Goal: Task Accomplishment & Management: Manage account settings

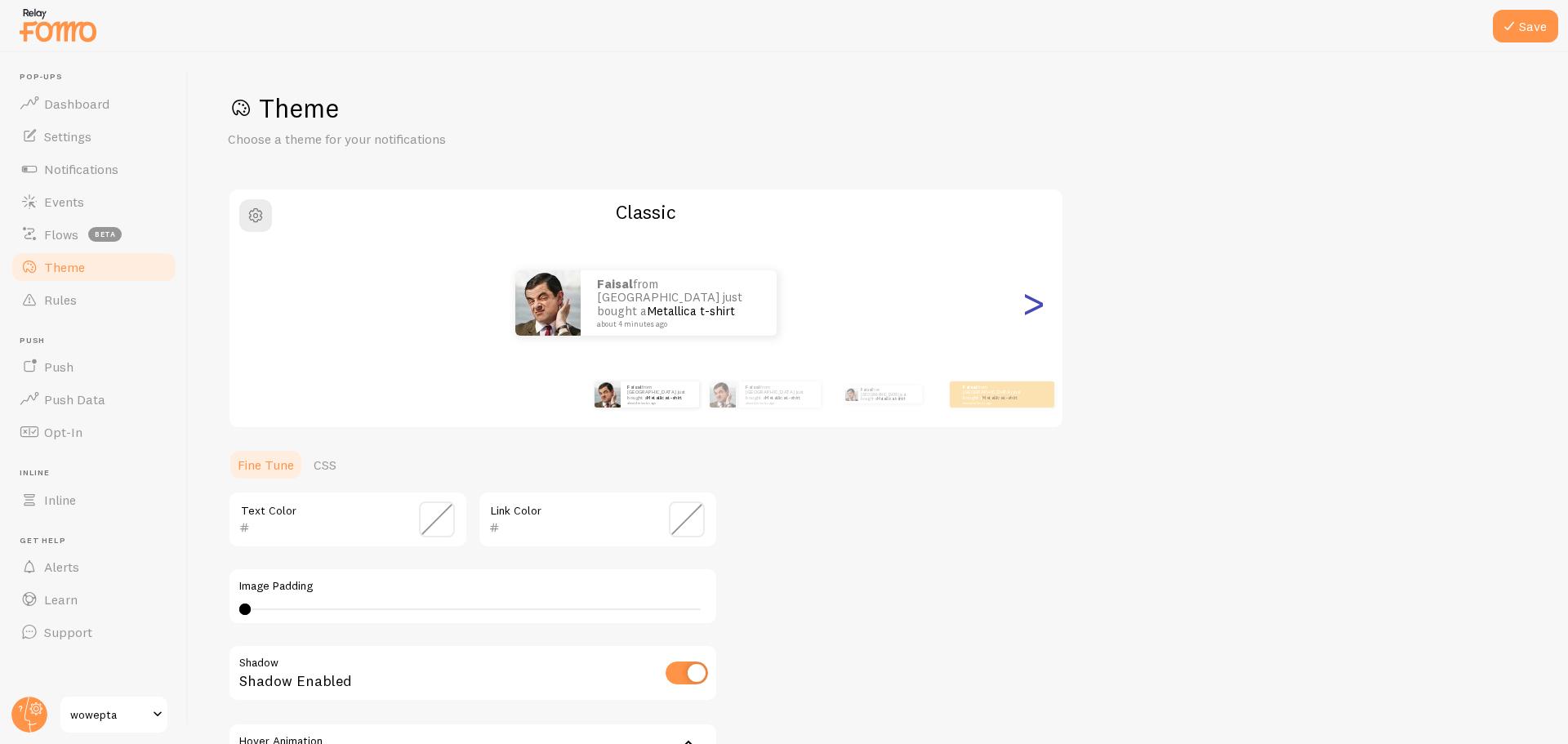
click at [1026, 308] on div ">" at bounding box center [1033, 302] width 19 height 118
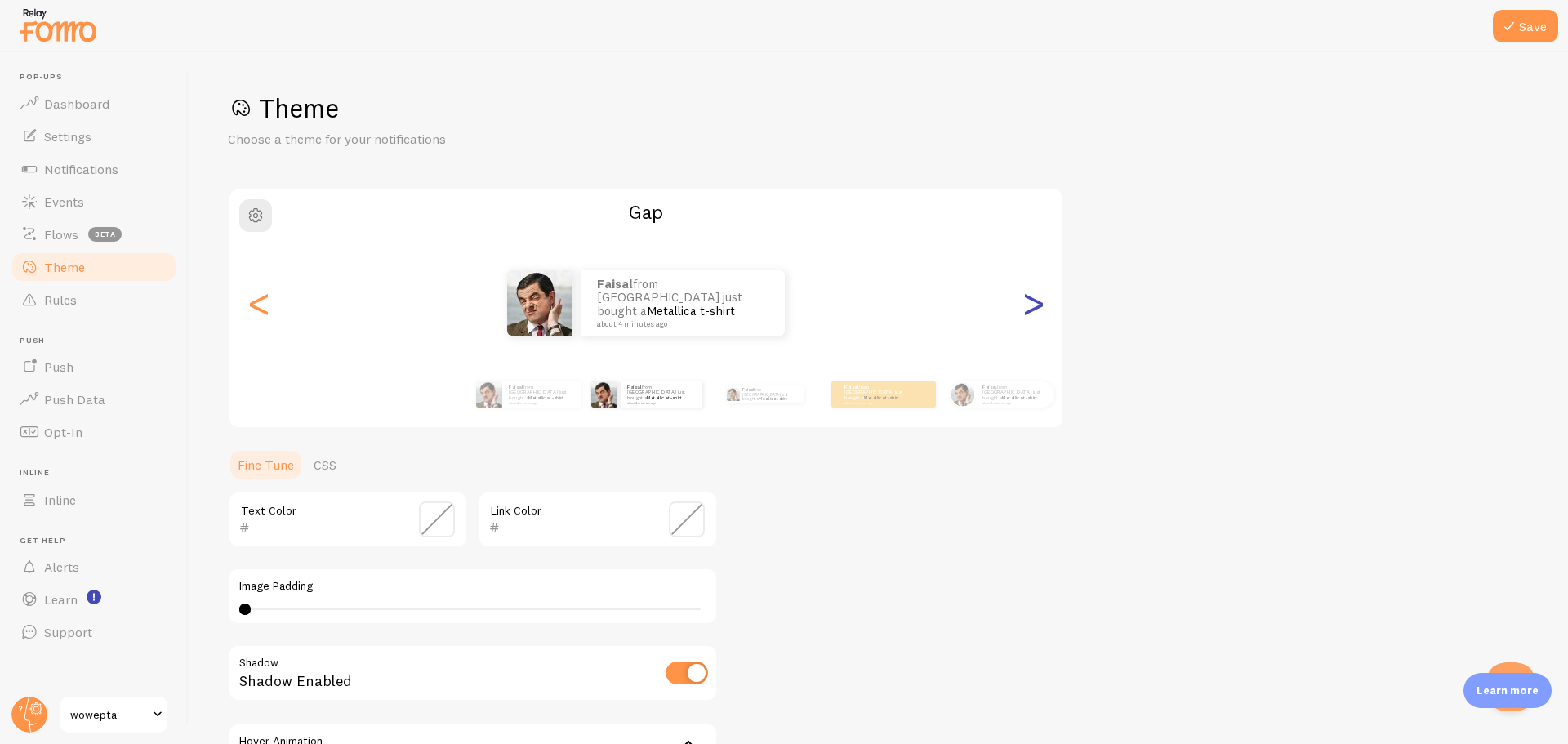
click at [1026, 308] on div ">" at bounding box center [1033, 302] width 19 height 118
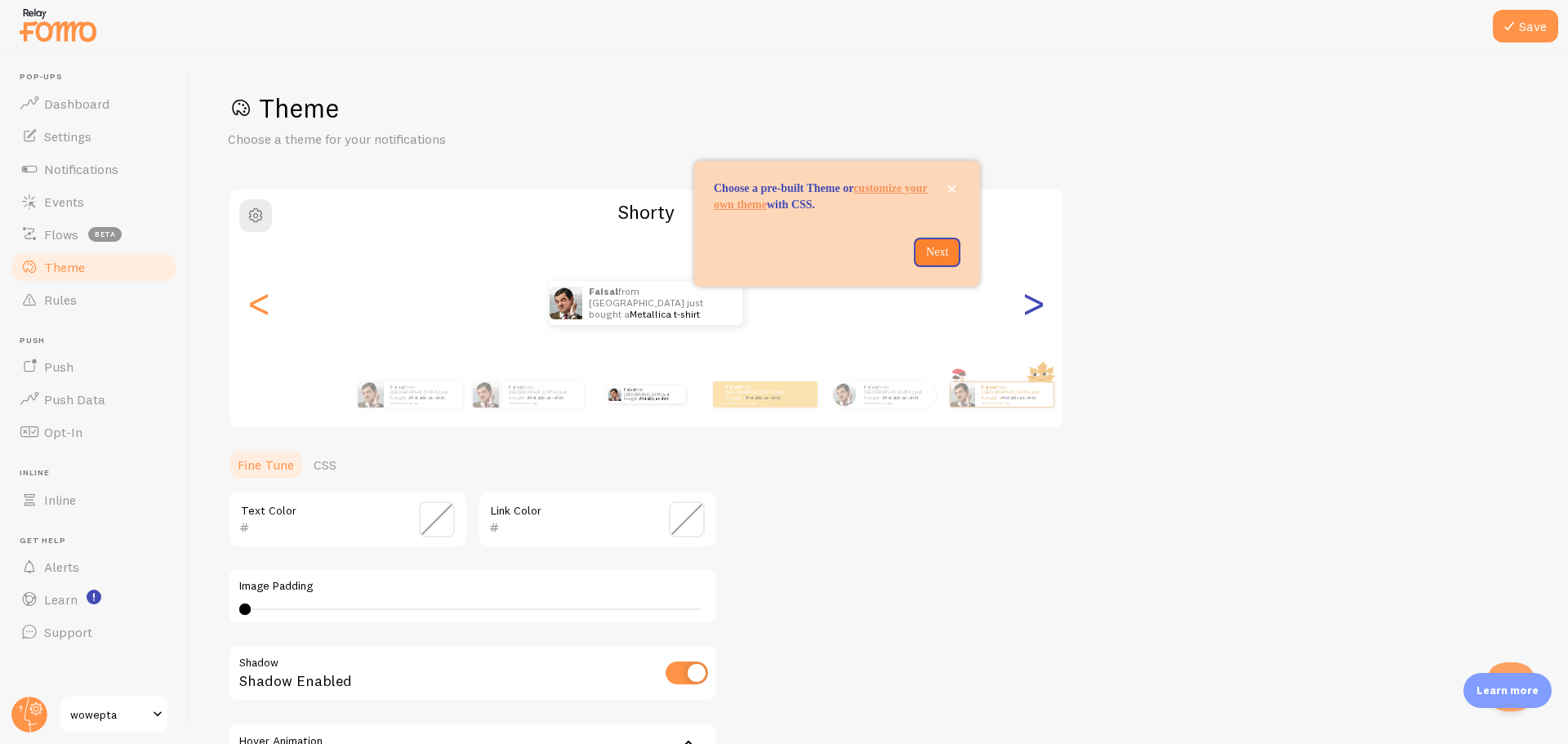
click at [1026, 308] on div ">" at bounding box center [1033, 302] width 19 height 118
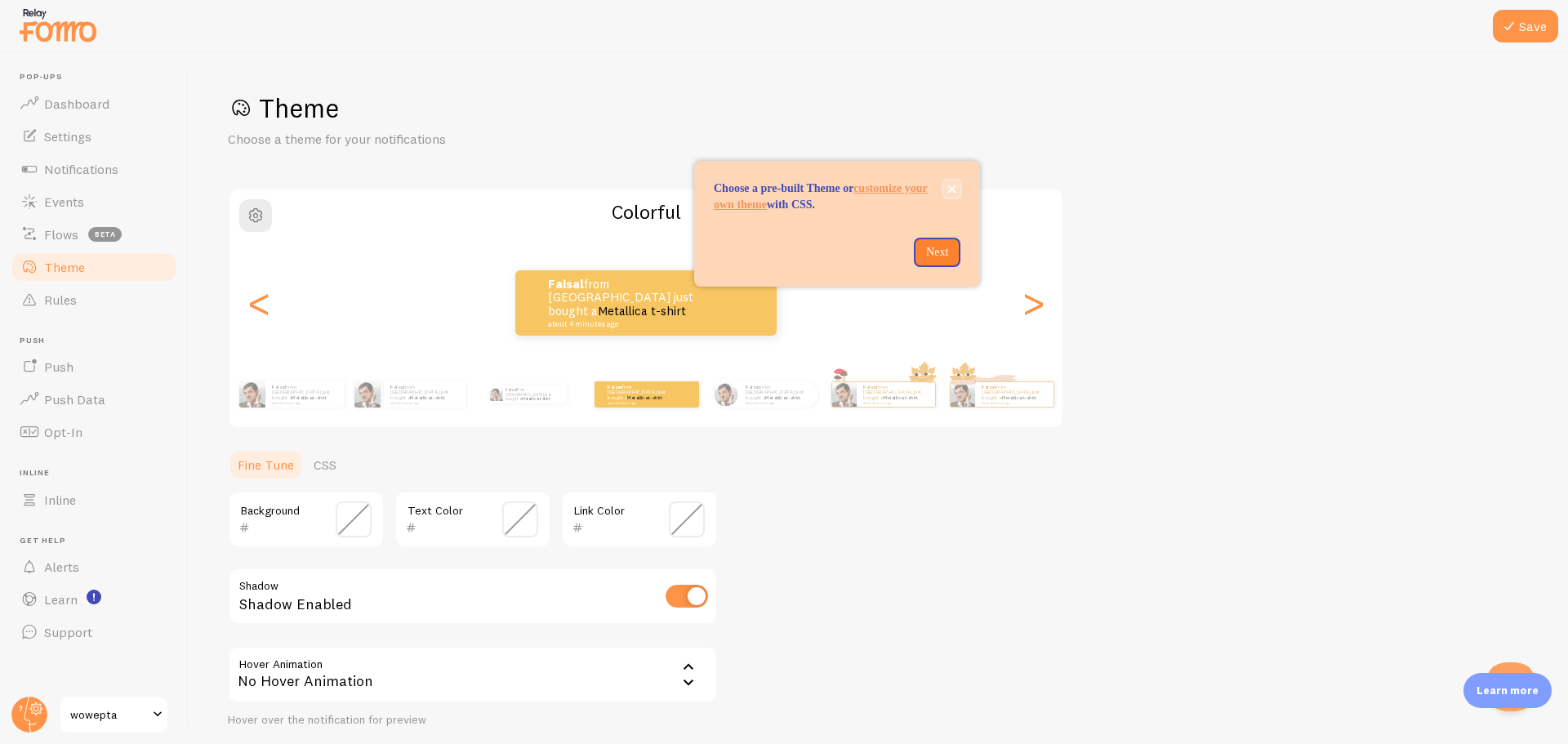
click at [947, 193] on button "close," at bounding box center [951, 189] width 17 height 17
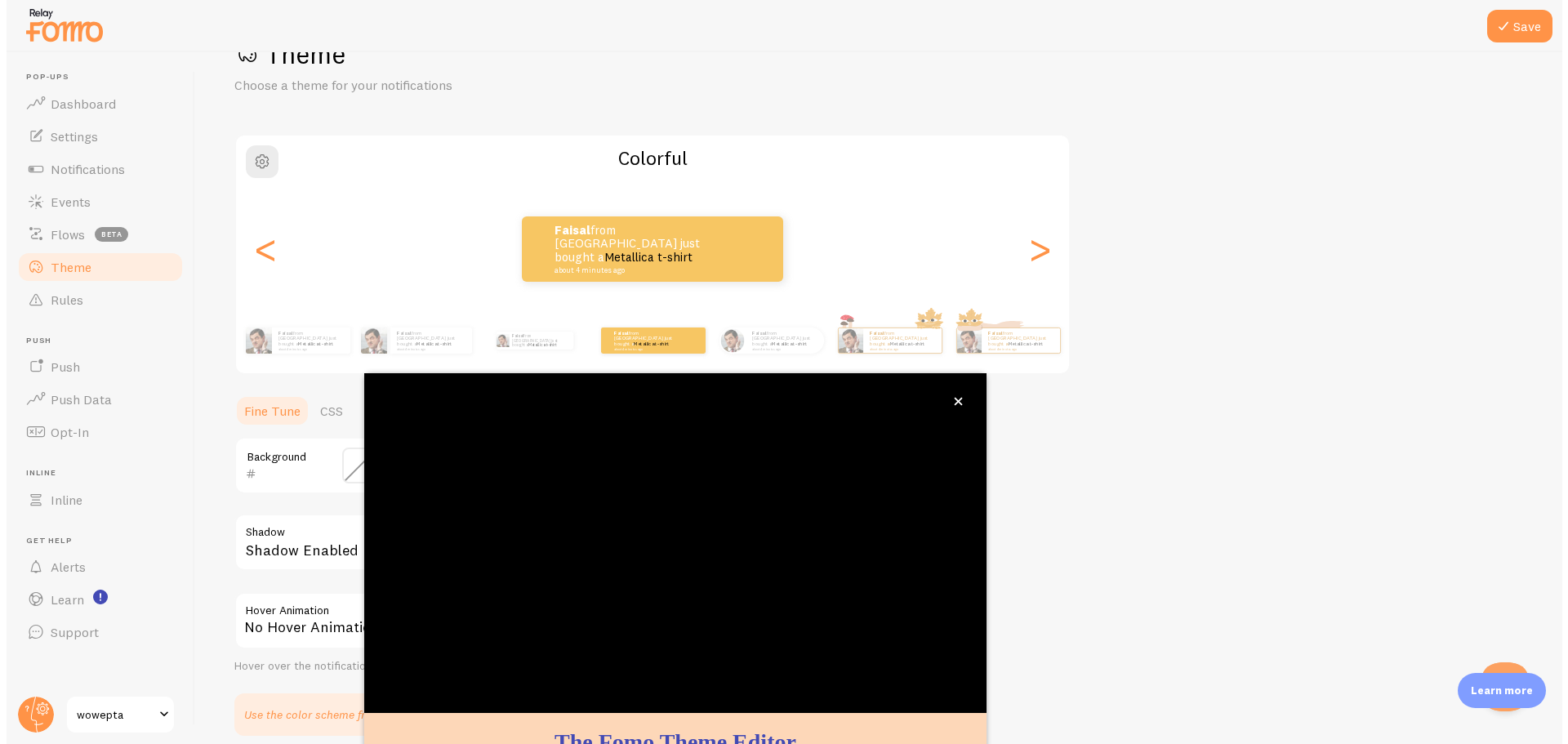
scroll to position [66, 0]
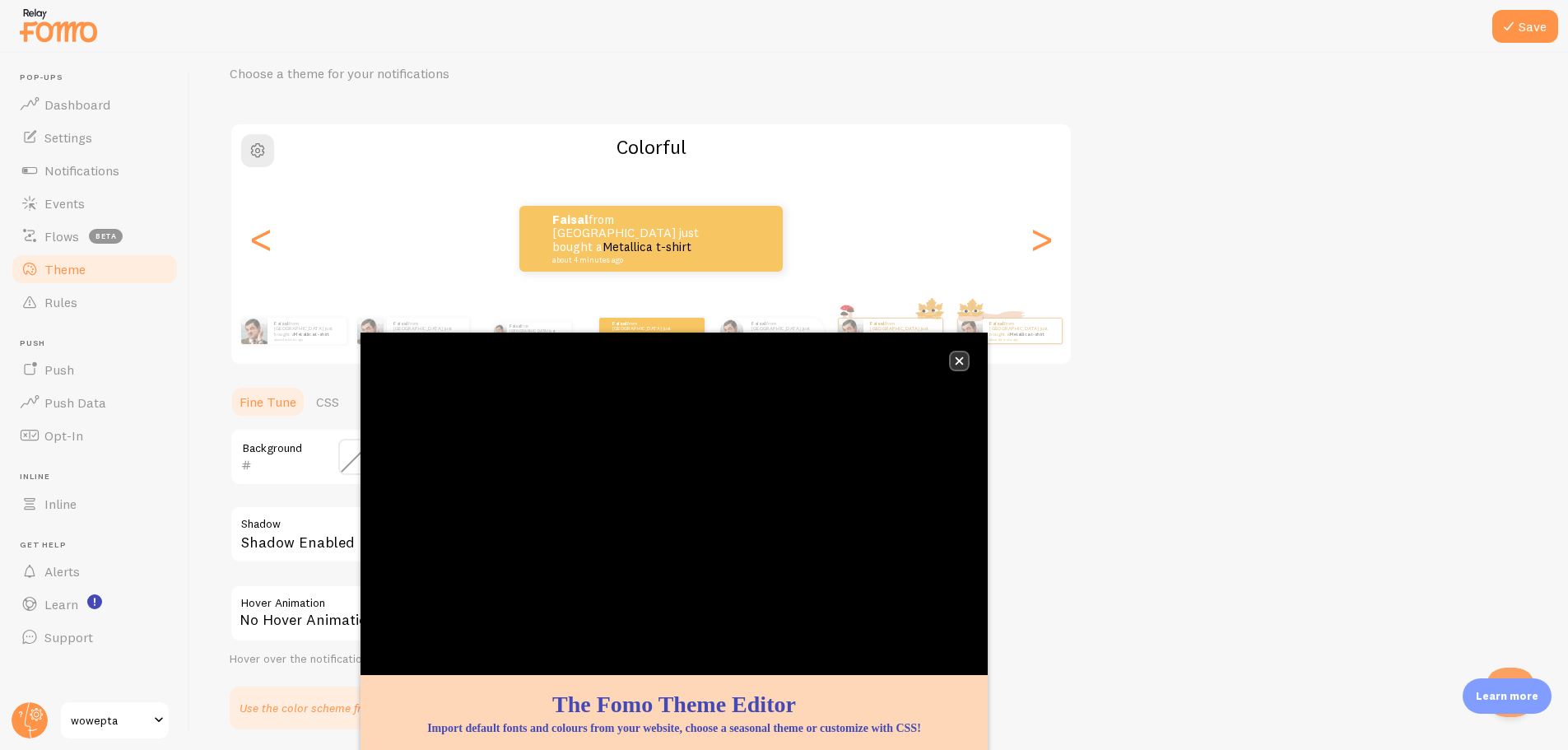
click at [958, 364] on icon "close," at bounding box center [958, 360] width 9 height 9
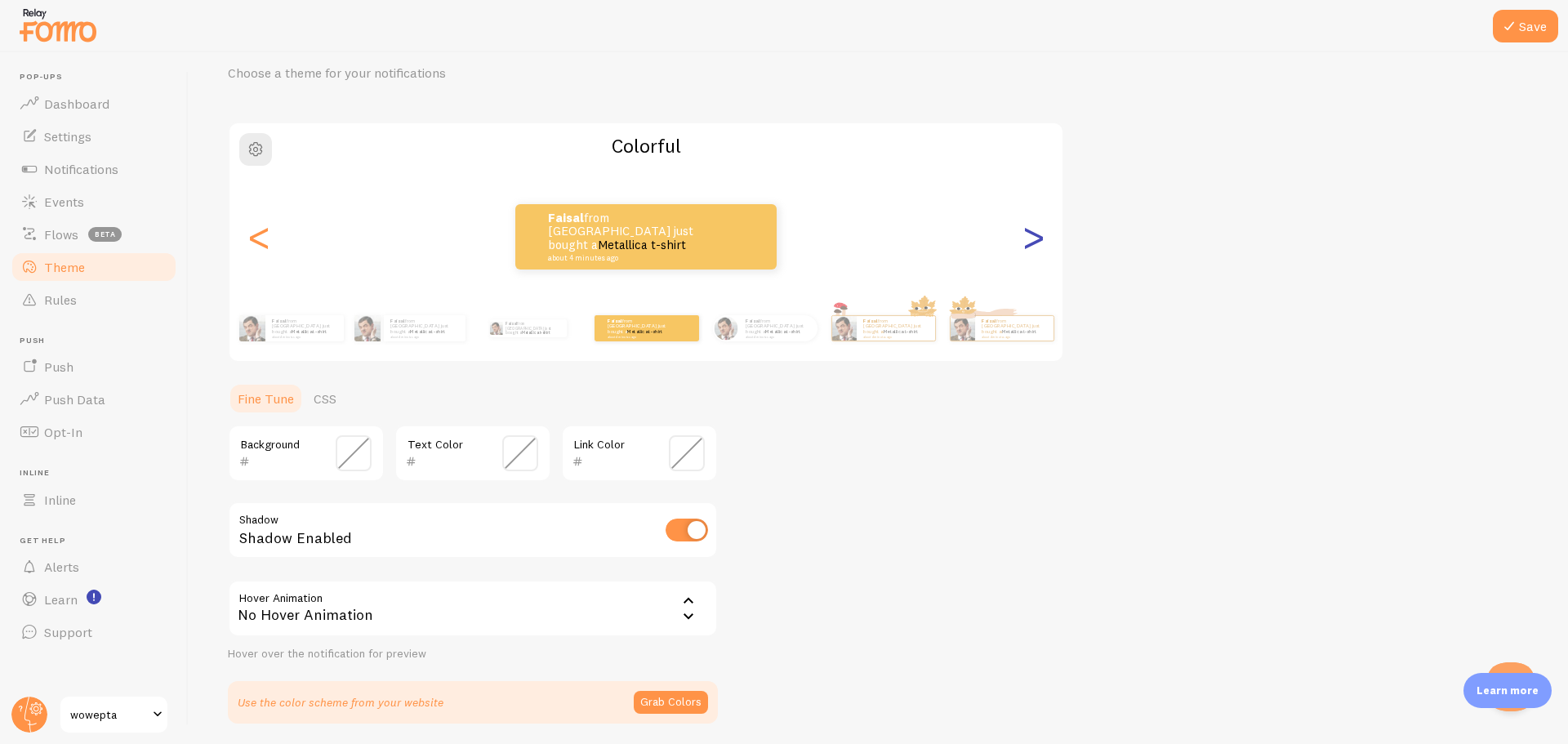
click at [1027, 245] on div ">" at bounding box center [1033, 236] width 19 height 118
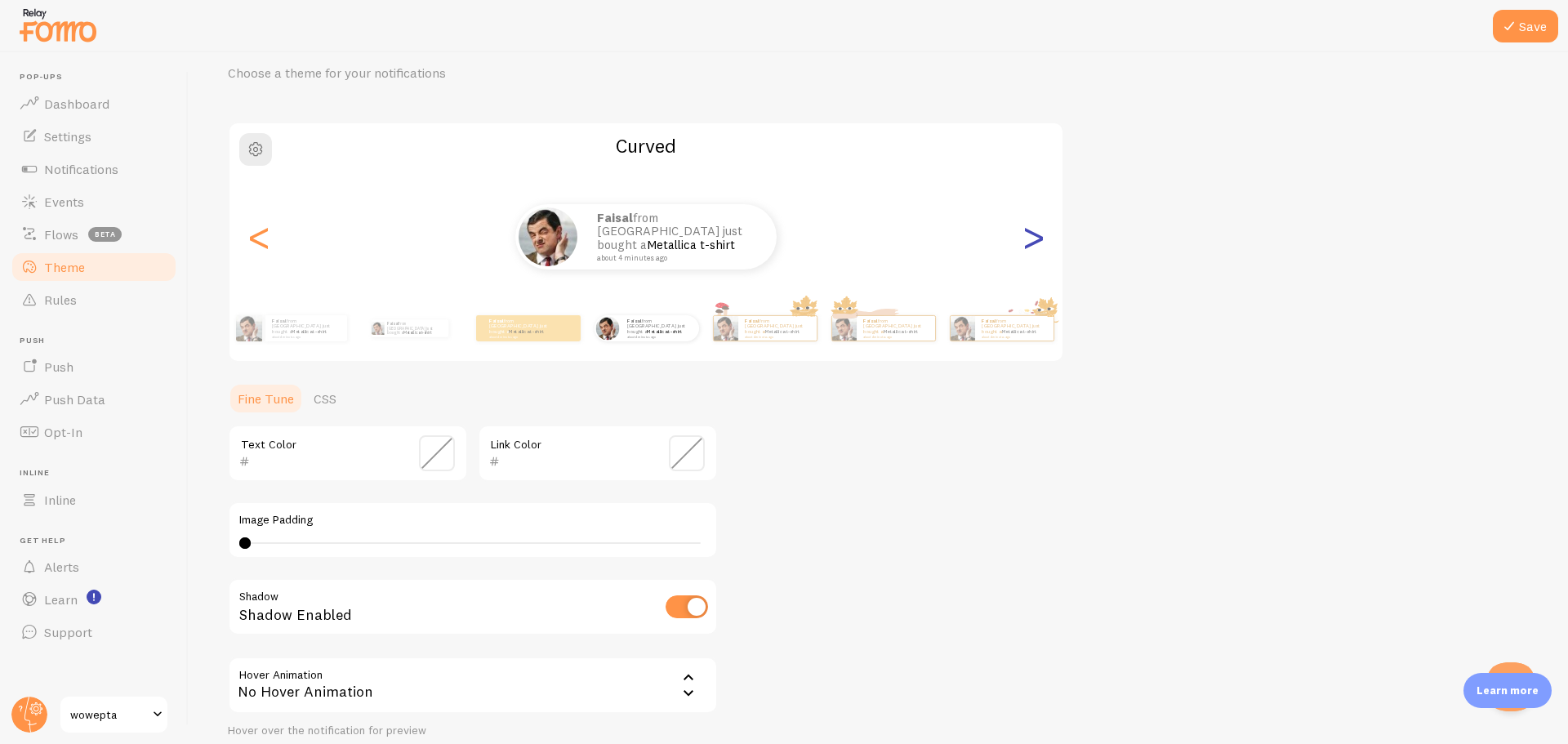
click at [1027, 245] on div ">" at bounding box center [1033, 236] width 19 height 118
type input "0"
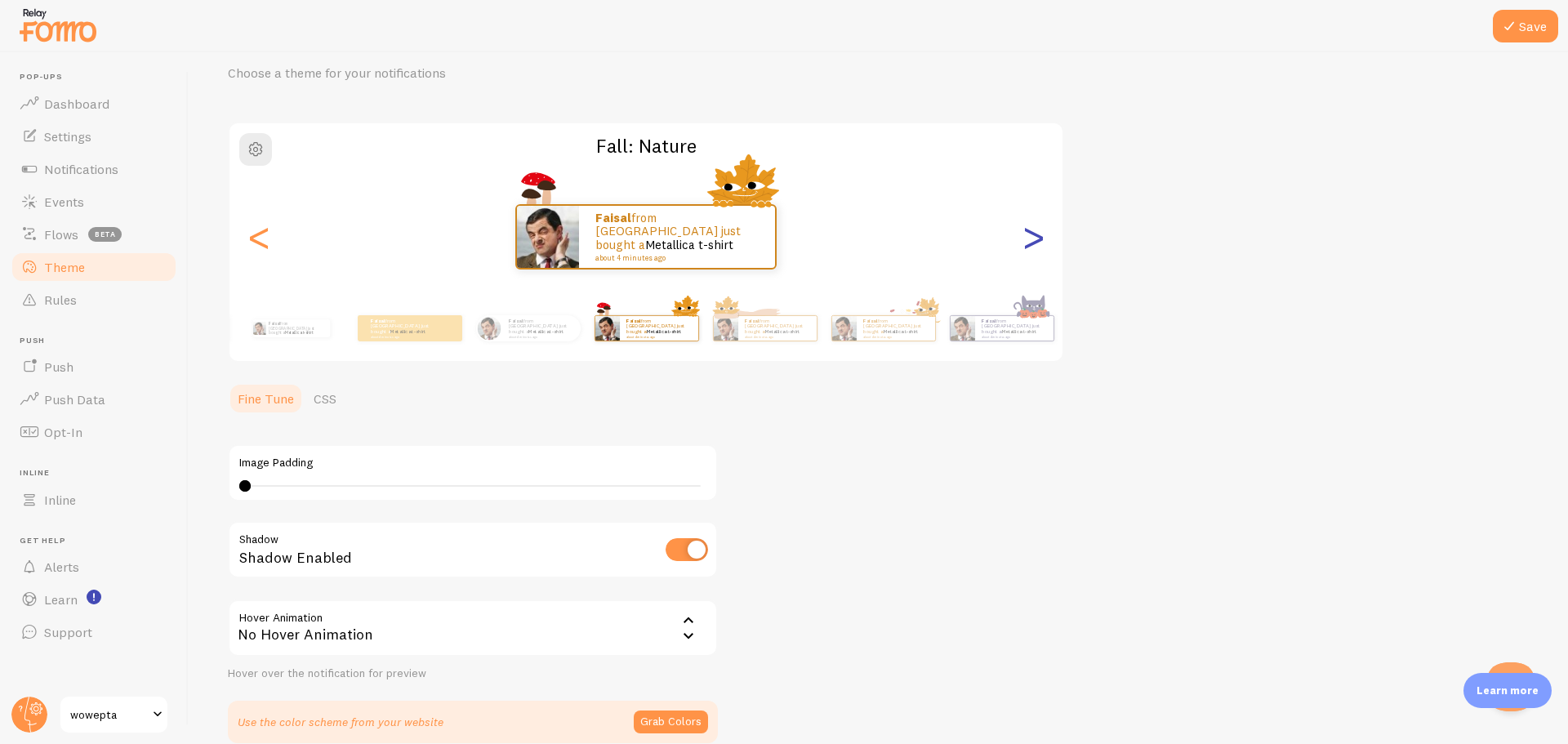
click at [1027, 245] on div ">" at bounding box center [1033, 236] width 19 height 118
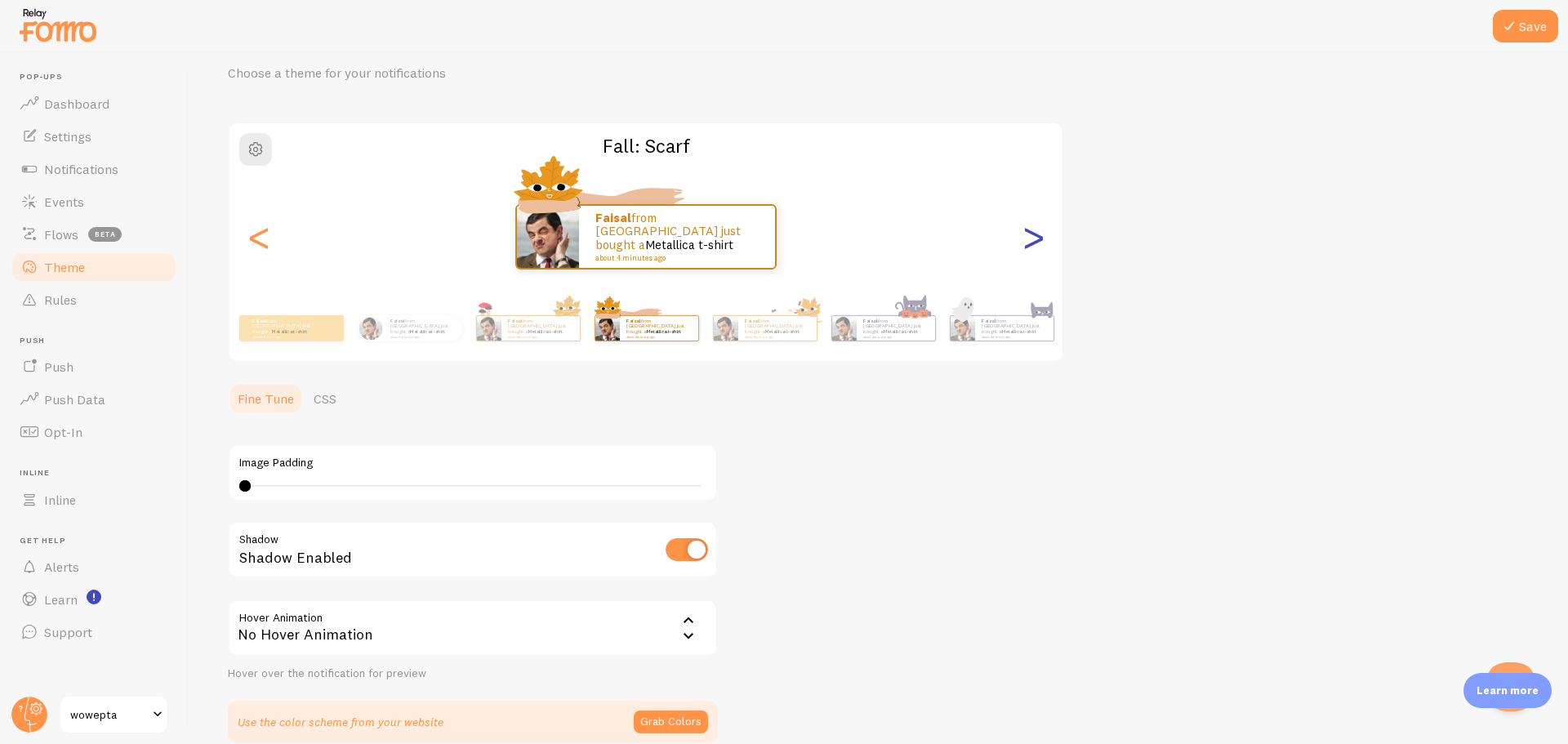
click at [1027, 245] on div ">" at bounding box center [1033, 236] width 19 height 118
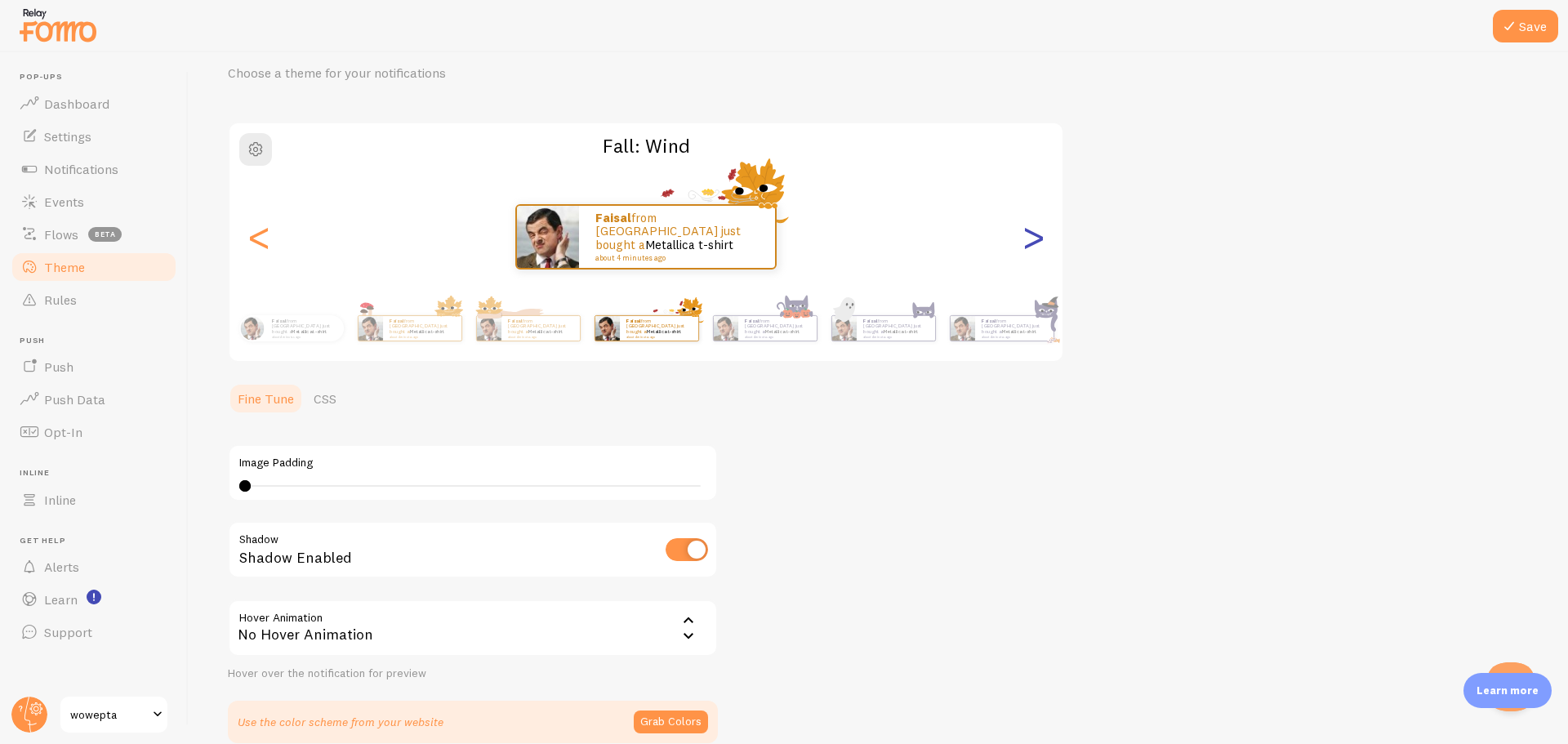
click at [1027, 245] on div ">" at bounding box center [1033, 236] width 19 height 118
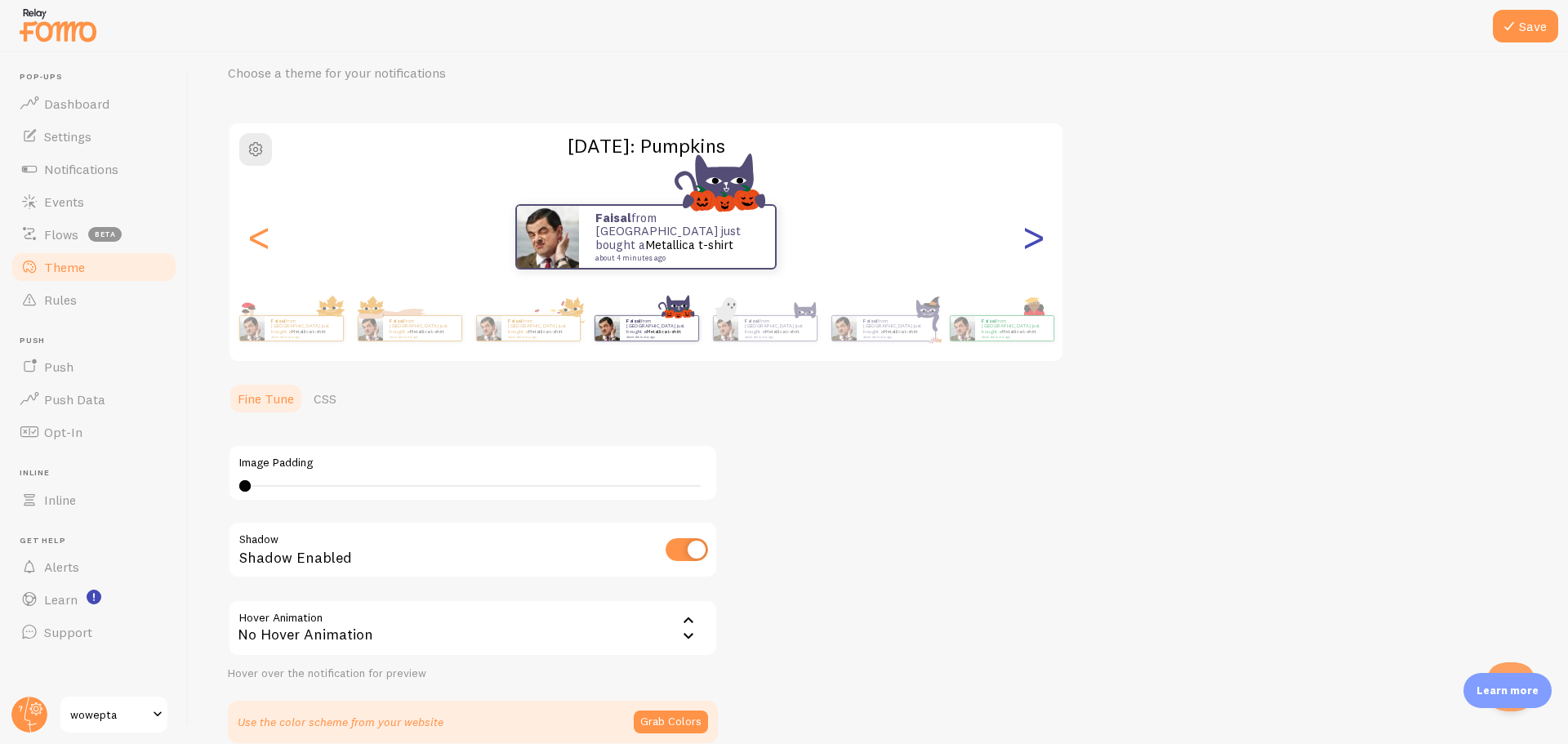
click at [1027, 245] on div ">" at bounding box center [1033, 236] width 19 height 118
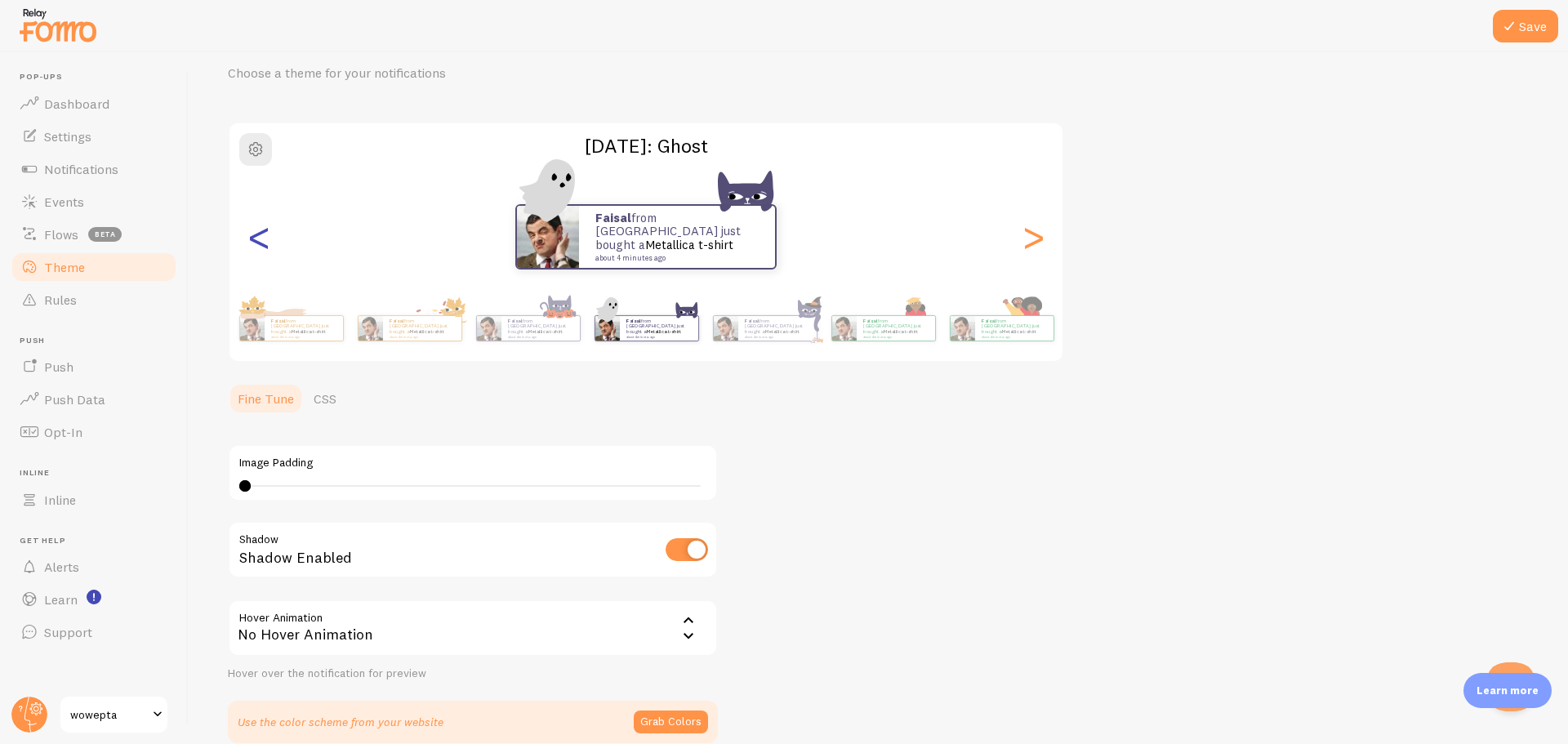
click at [263, 258] on div "<" at bounding box center [258, 236] width 19 height 118
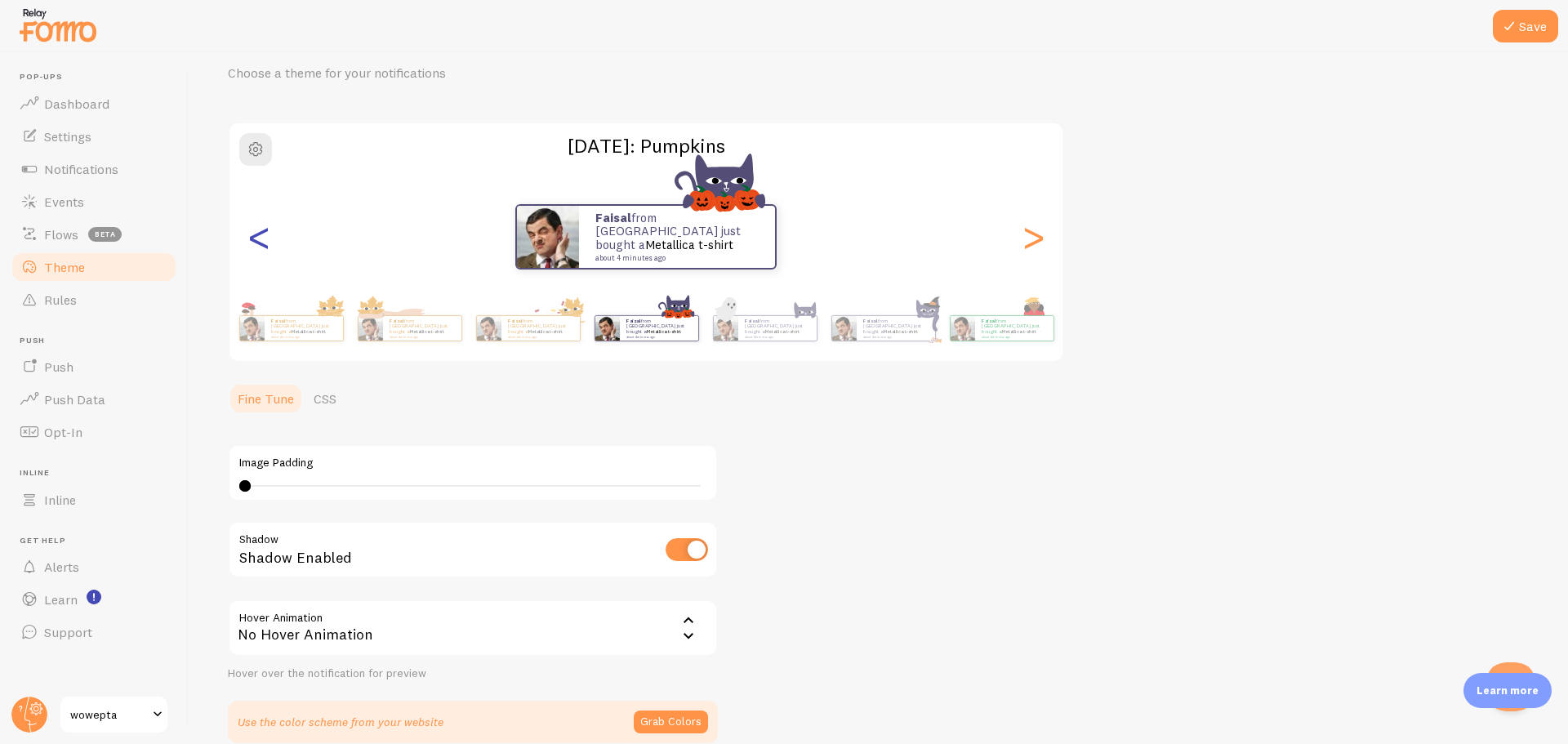
click at [263, 258] on div "<" at bounding box center [258, 236] width 19 height 118
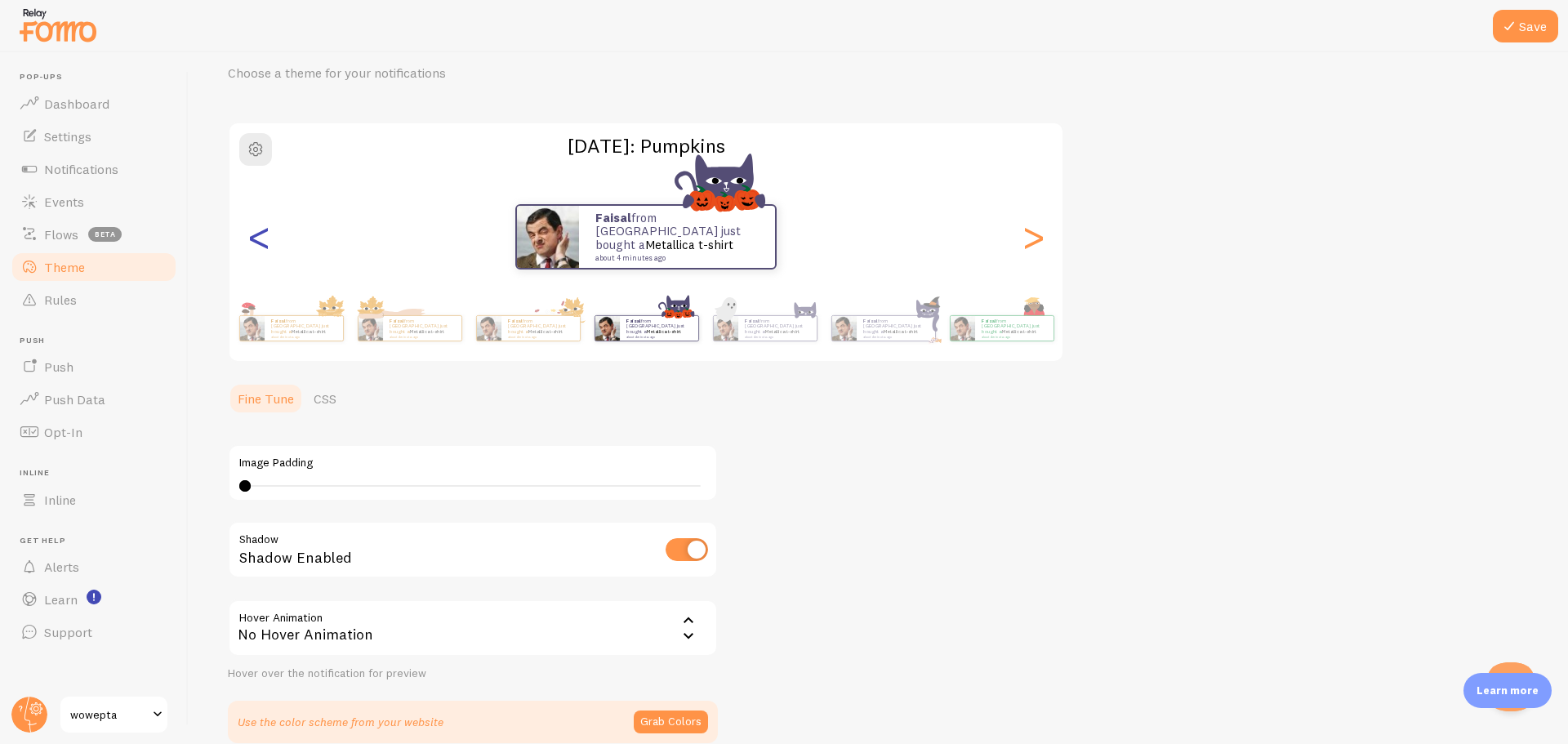
click at [263, 258] on div "<" at bounding box center [258, 236] width 19 height 118
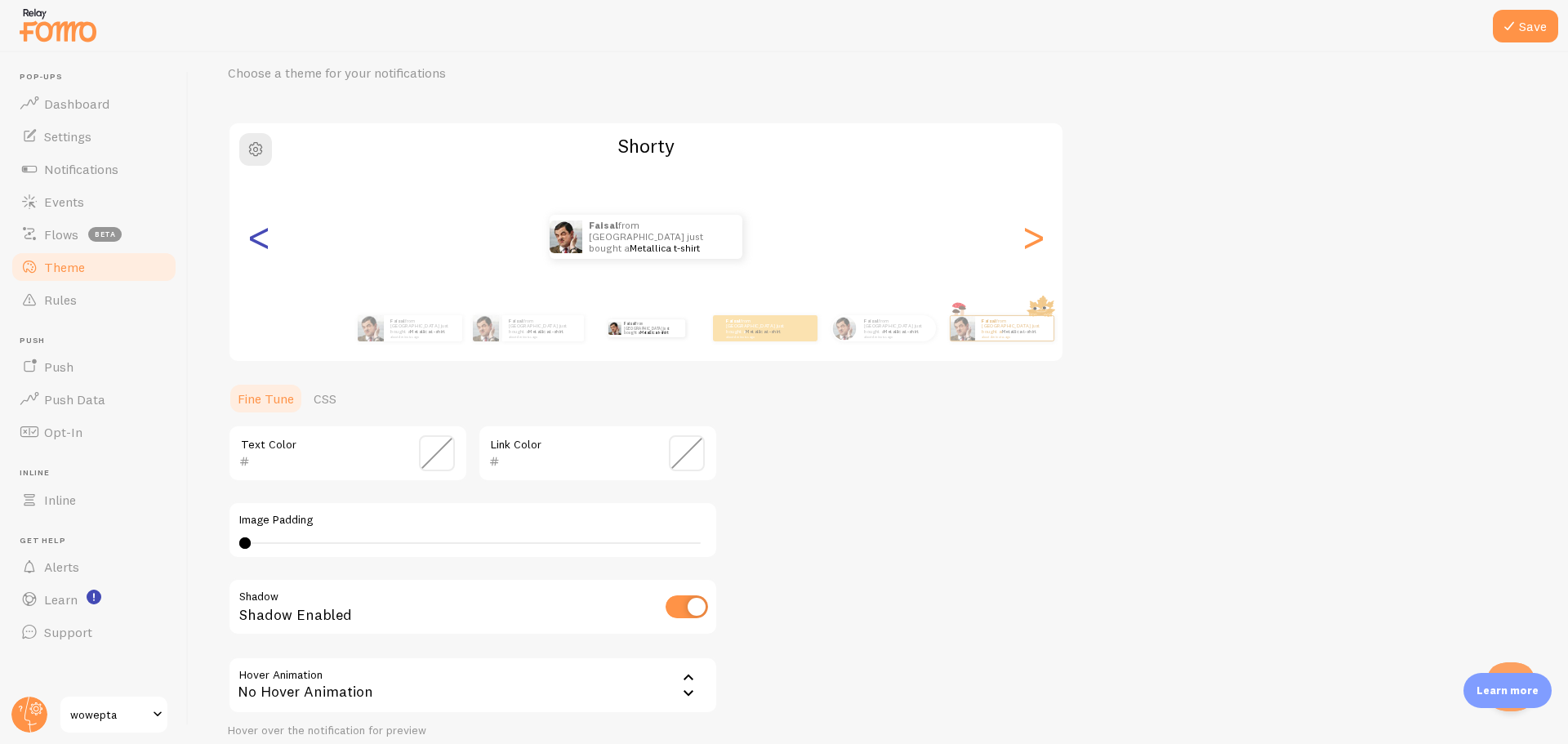
click at [263, 258] on div "<" at bounding box center [258, 236] width 19 height 118
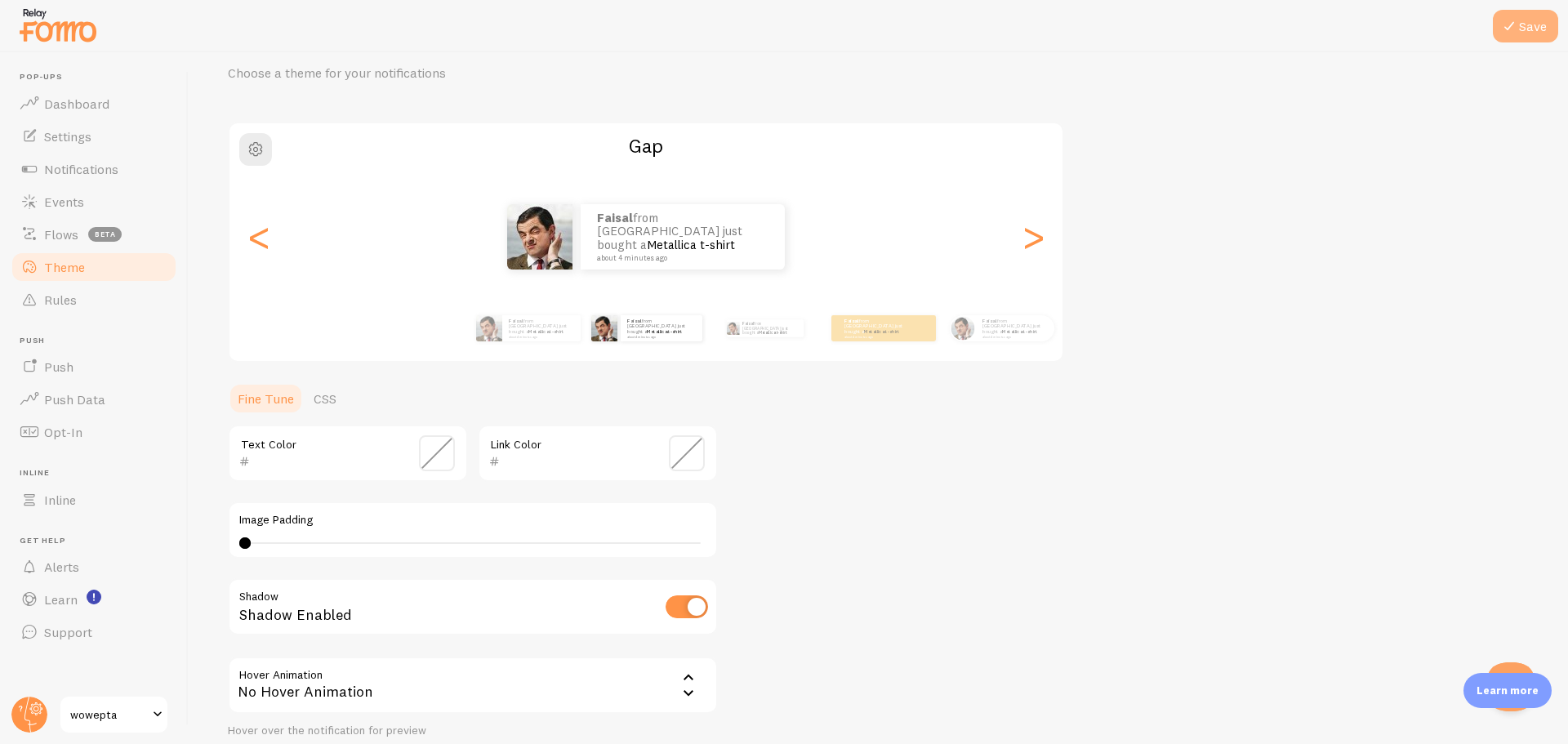
click at [1529, 38] on button "Save" at bounding box center [1524, 26] width 65 height 33
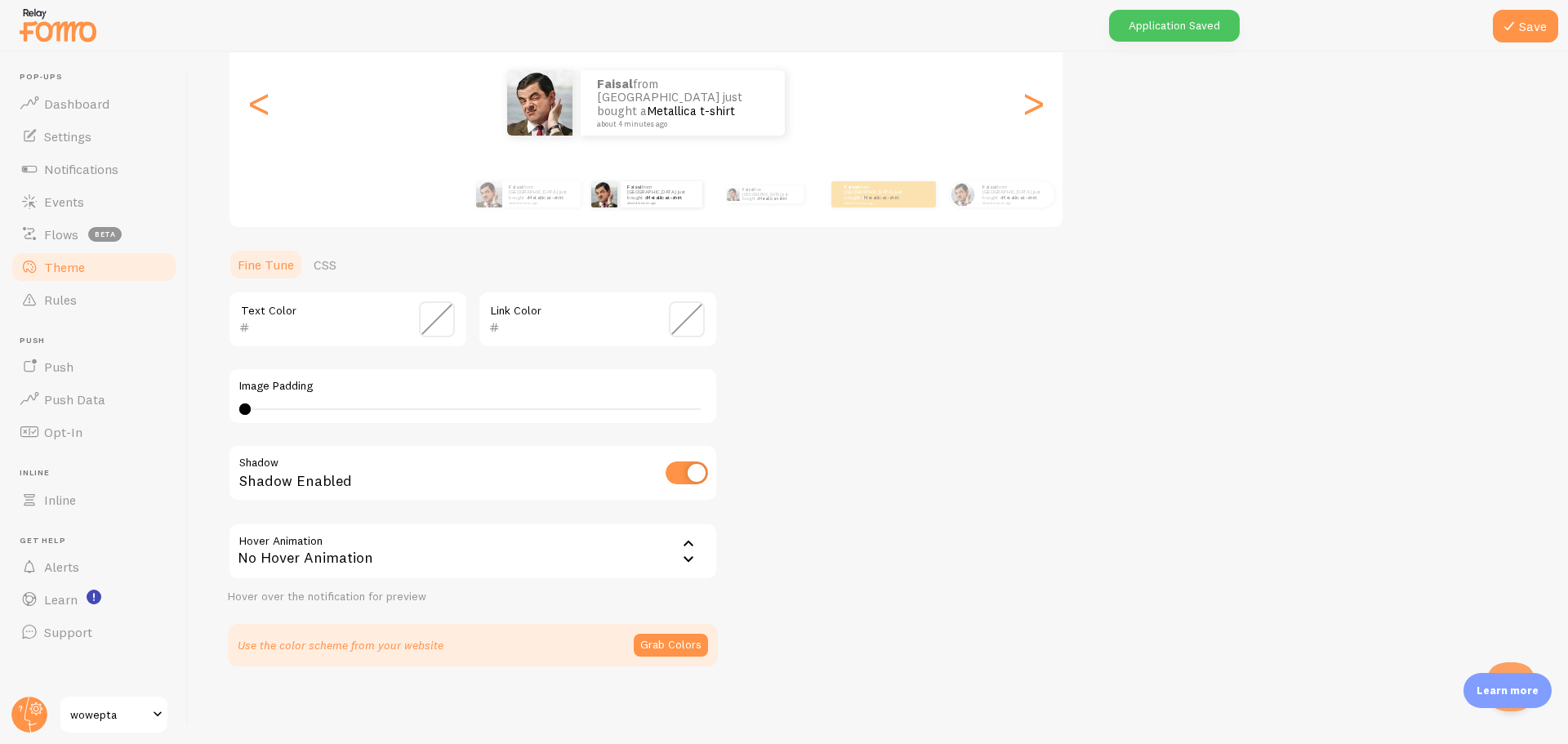
scroll to position [201, 0]
click at [75, 96] on span "Dashboard" at bounding box center [76, 103] width 65 height 17
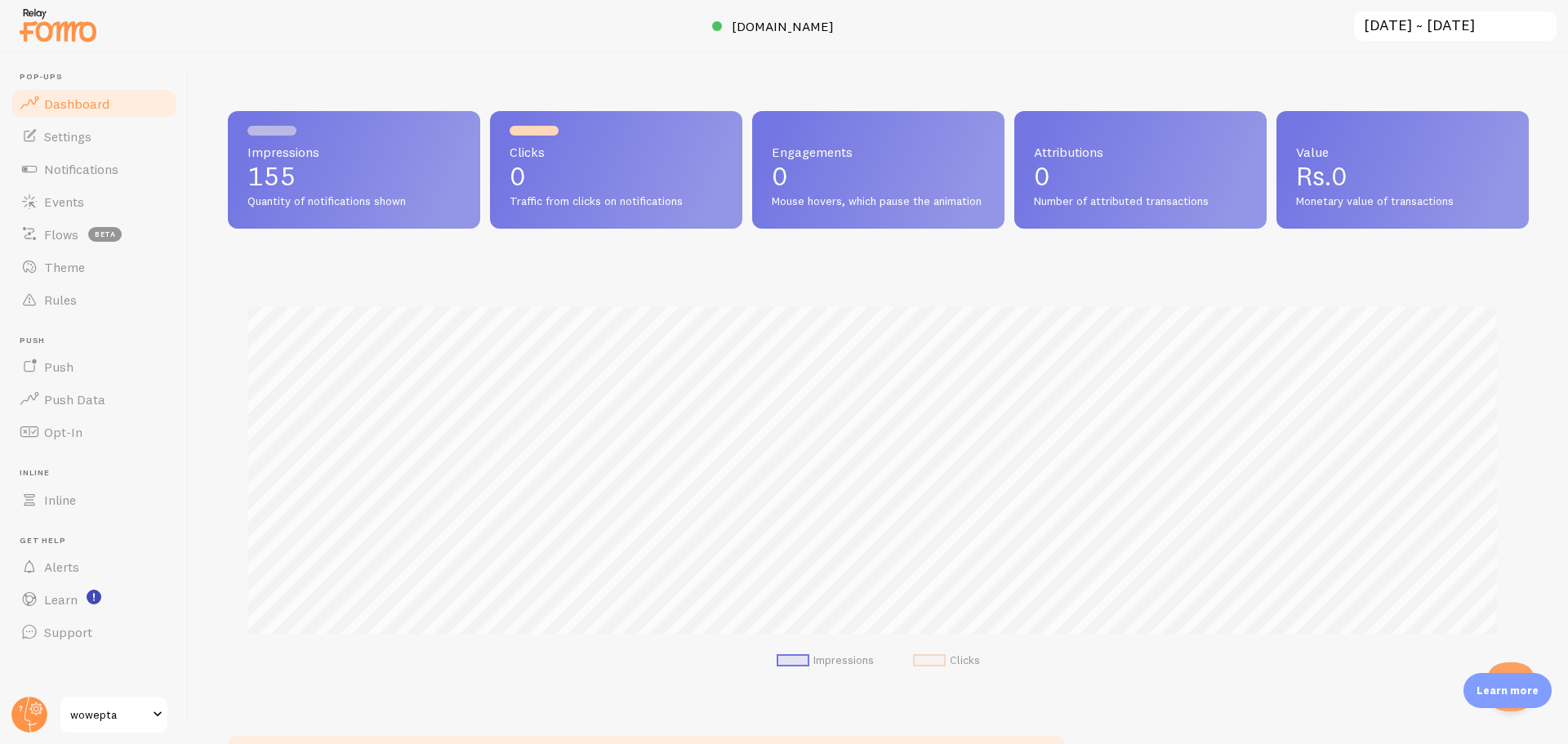
click at [147, 727] on link "wowepta" at bounding box center [115, 715] width 111 height 39
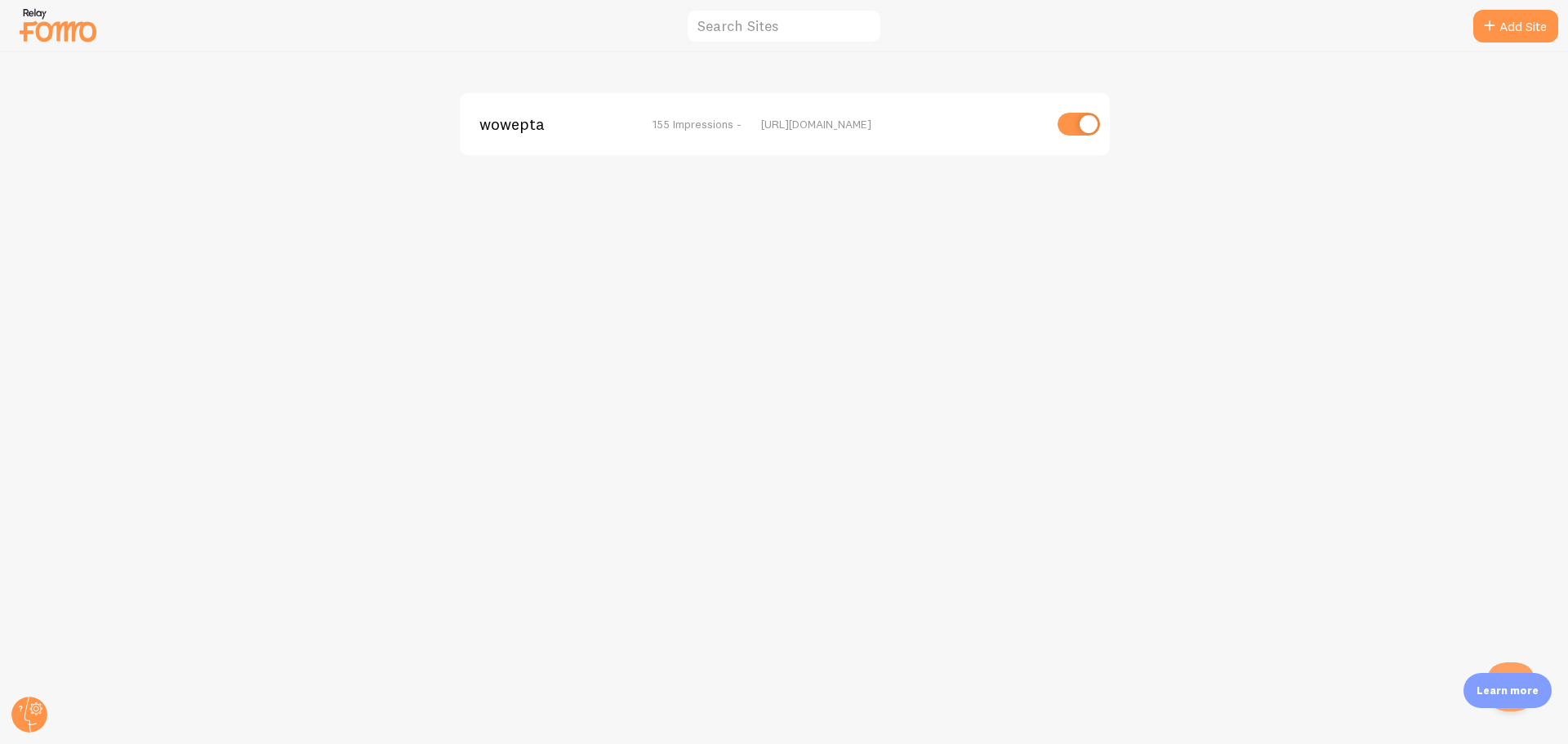
click at [73, 36] on img at bounding box center [58, 24] width 82 height 42
